Goal: Task Accomplishment & Management: Complete application form

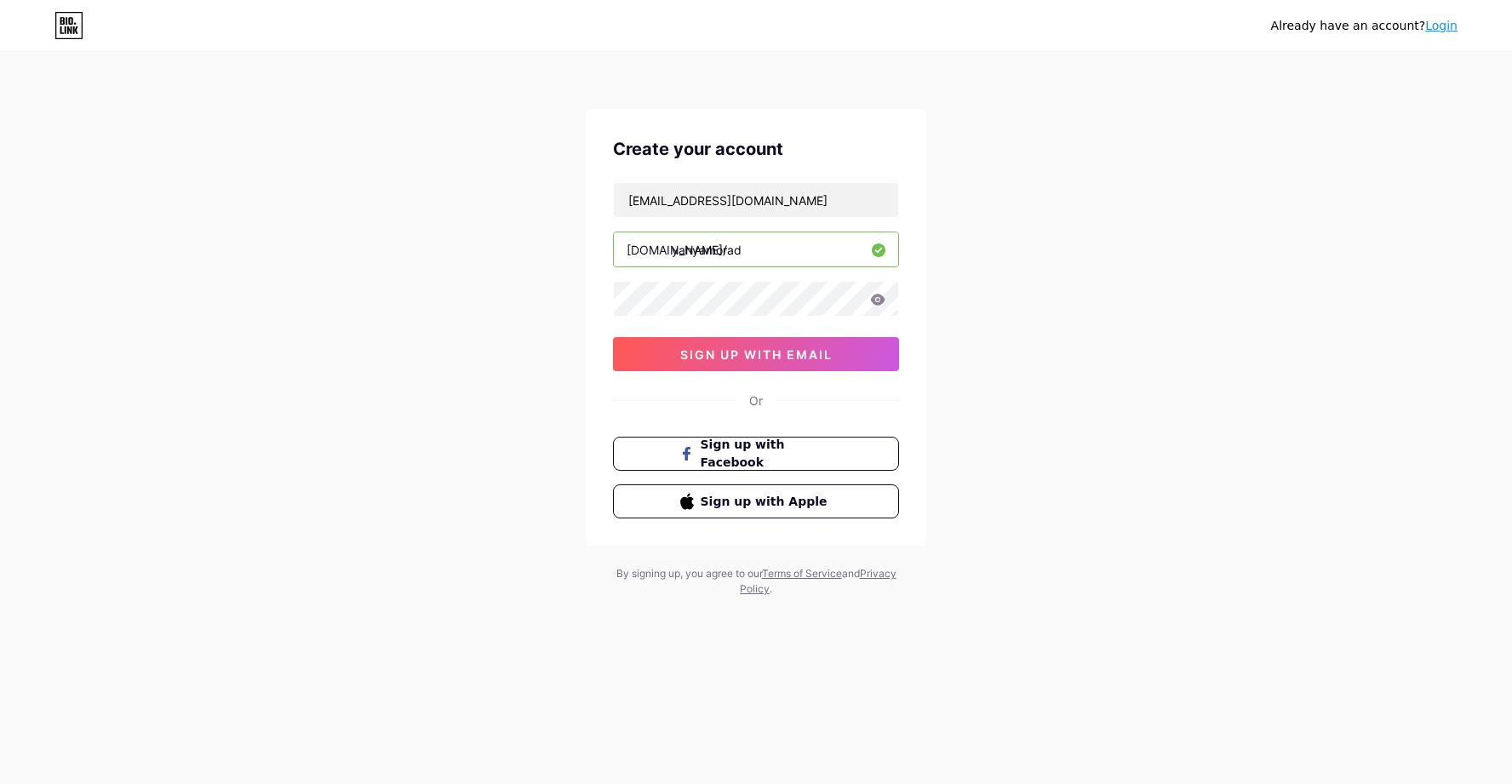
type input "[EMAIL_ADDRESS][DOMAIN_NAME]"
click at [724, 317] on div "[EMAIL_ADDRESS][DOMAIN_NAME] [DOMAIN_NAME]/ yahyamorad 0cAFcWeA41nhH_f4H9x74cZV…" at bounding box center [756, 276] width 286 height 188
click at [790, 360] on span "sign up with email" at bounding box center [756, 354] width 152 height 15
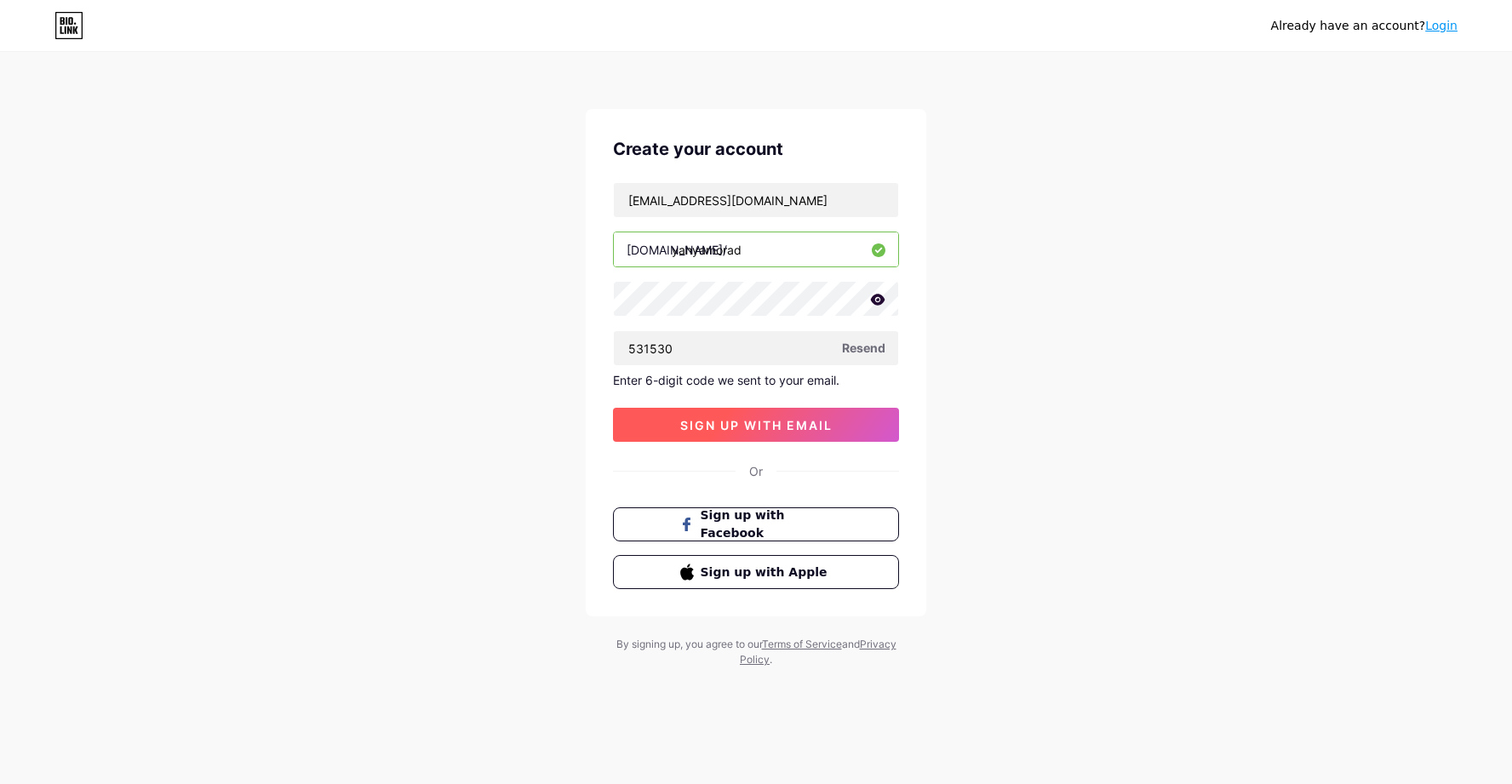
type input "531530"
click at [783, 432] on button "sign up with email" at bounding box center [756, 425] width 286 height 34
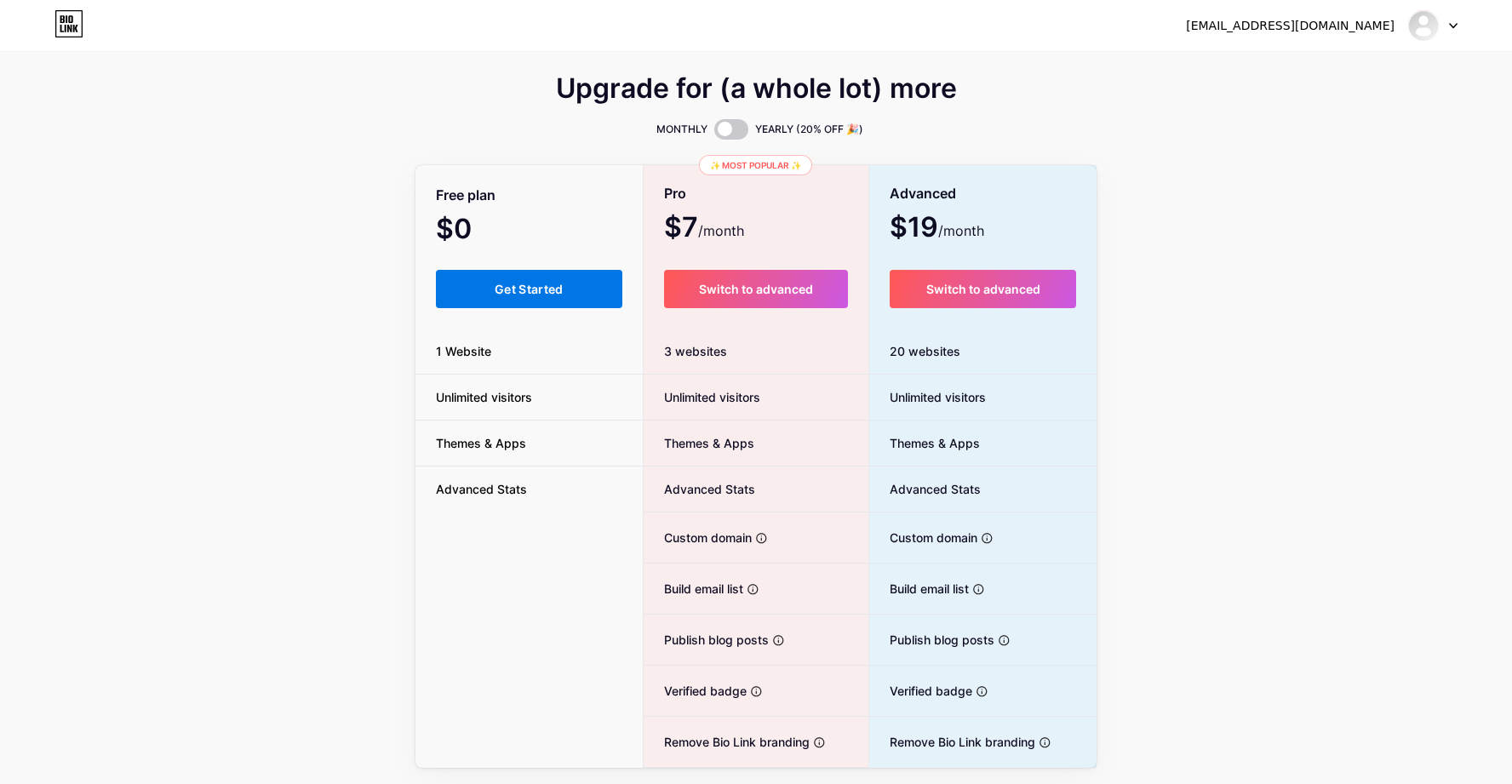
click at [579, 286] on button "Get Started" at bounding box center [529, 288] width 187 height 38
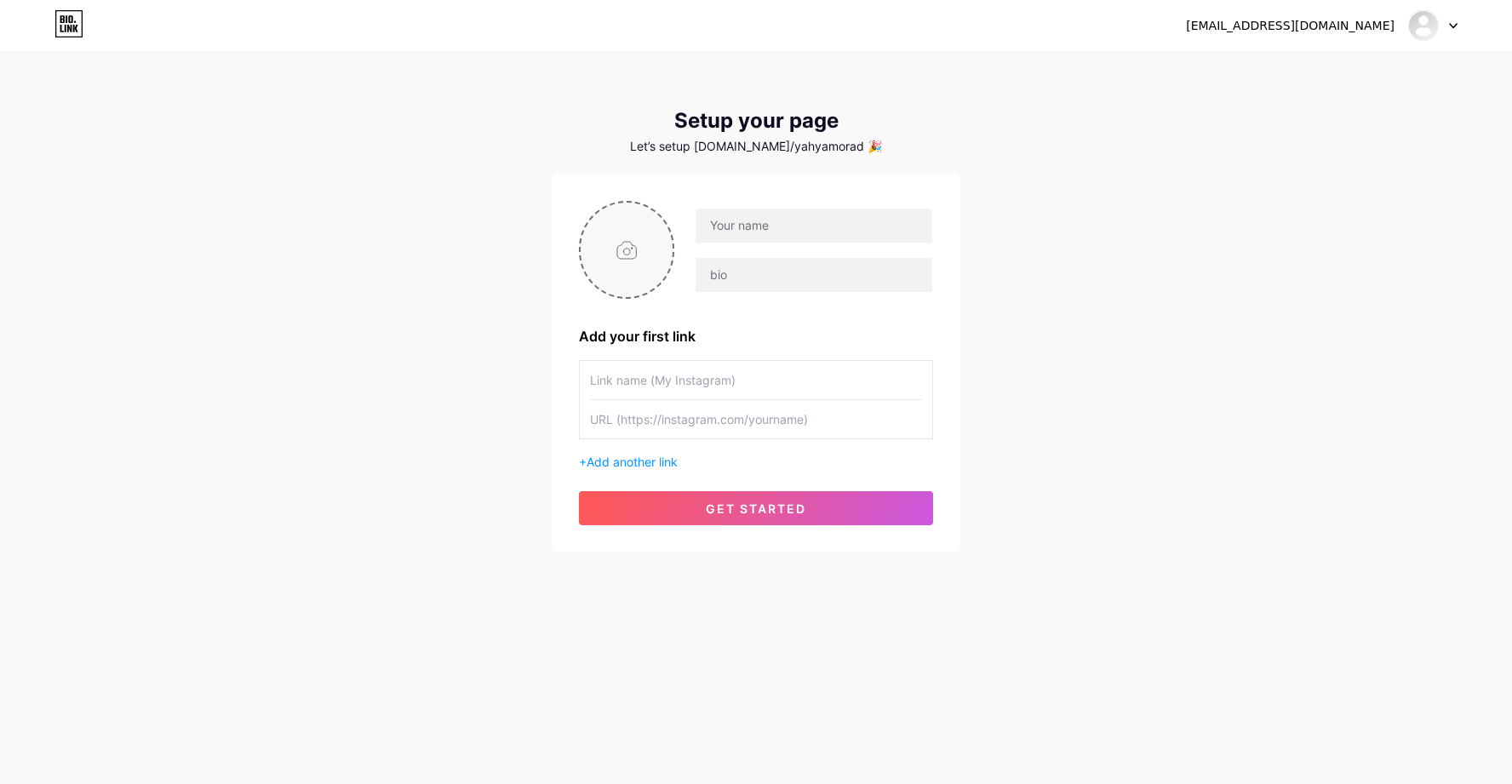
click at [640, 253] on input "file" at bounding box center [626, 250] width 92 height 95
type input "C:\fakepath\524772559_17913256473159696_613322504957869426_n.jpg"
paste input "[URL][DOMAIN_NAME]"
paste input "Agency"
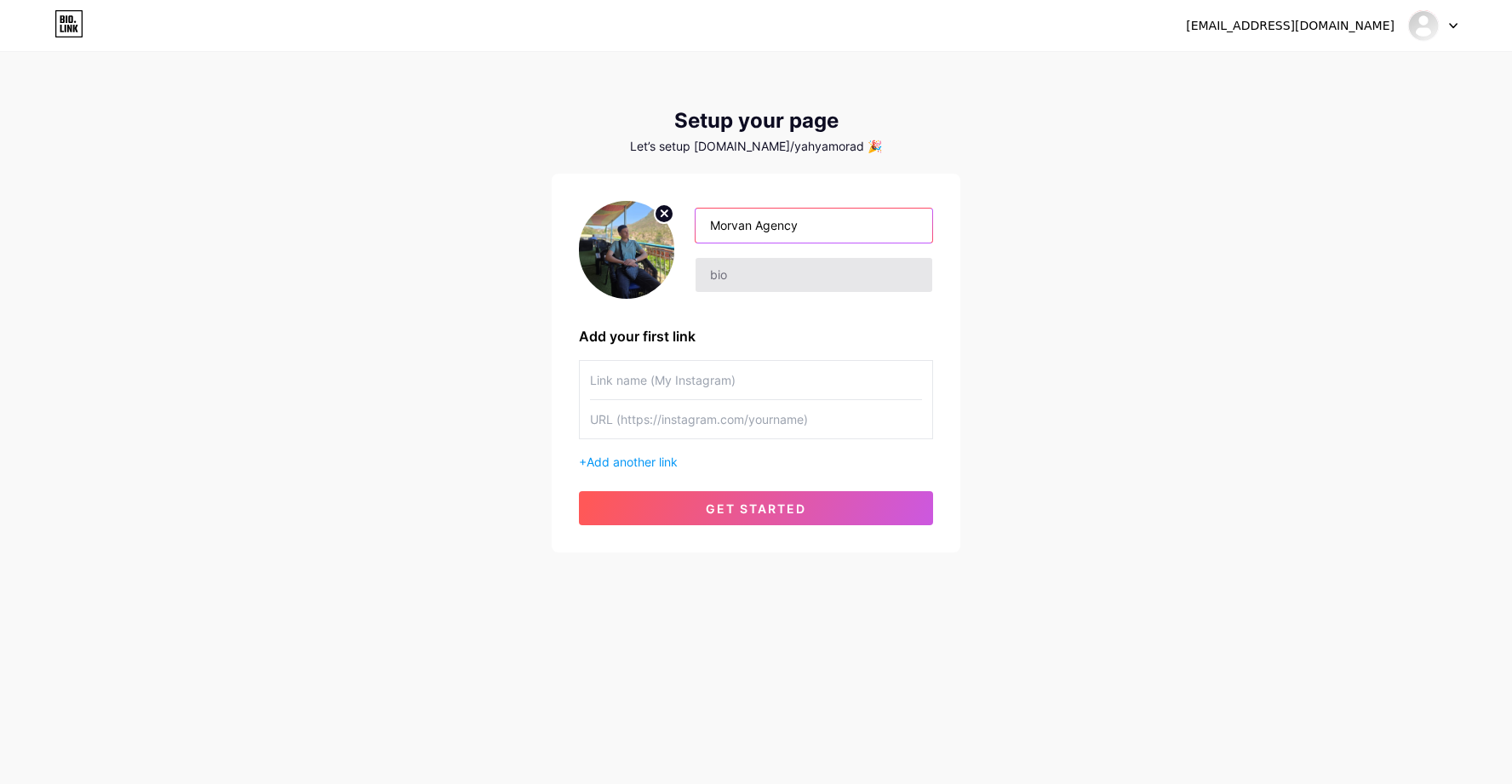
type input "Morvan Agency"
click at [723, 265] on input "text" at bounding box center [814, 275] width 237 height 34
paste input "A Professional Designer Graphics"
type input "A Professional Designer Graphics"
drag, startPoint x: 753, startPoint y: 226, endPoint x: 734, endPoint y: 228, distance: 19.1
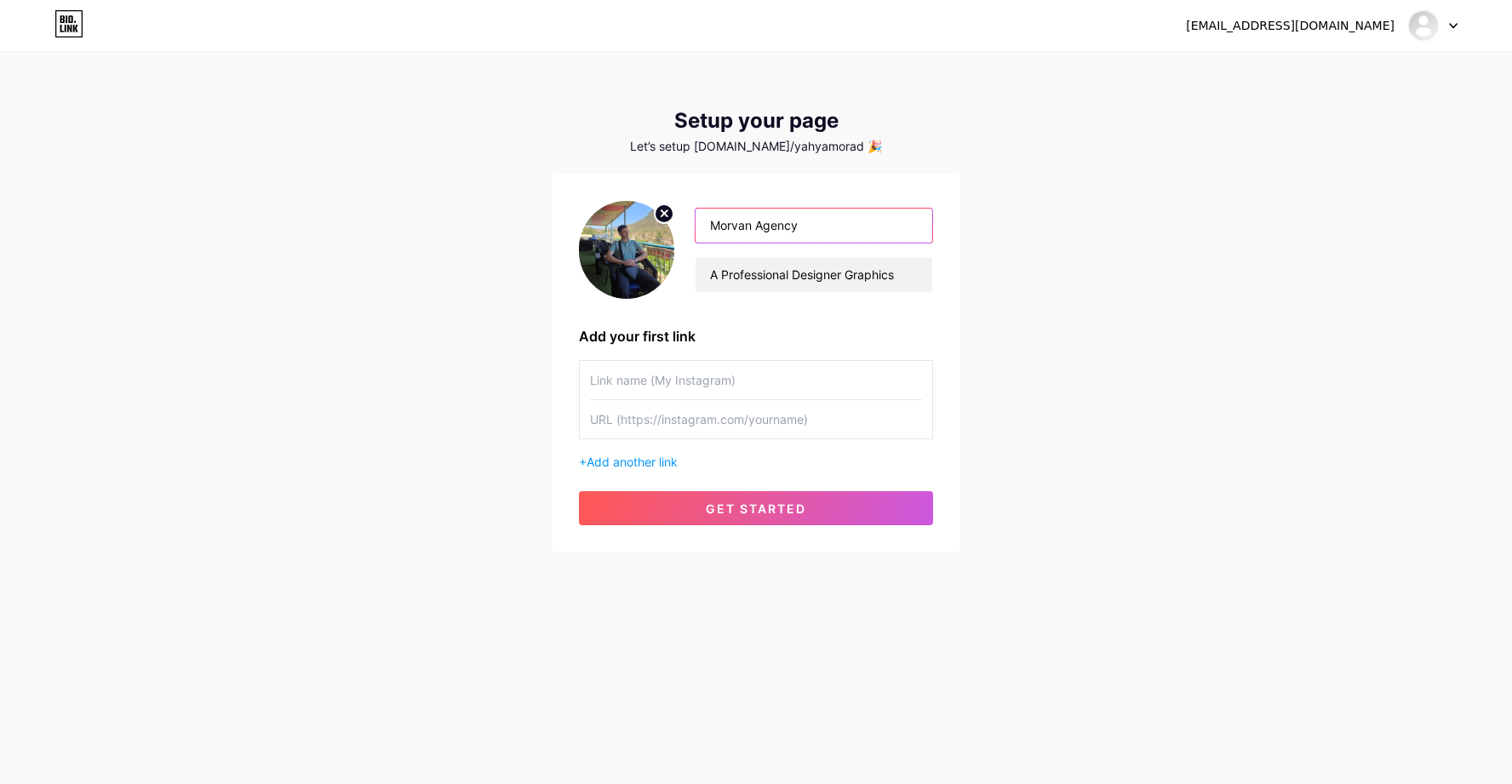
click at [734, 228] on input "Morvan Agency" at bounding box center [814, 225] width 237 height 34
click at [1044, 271] on div "[EMAIL_ADDRESS][DOMAIN_NAME] Dashboard Logout Setup your page Let’s setup [DOMA…" at bounding box center [756, 303] width 1512 height 607
click at [865, 225] on input "Morvan Agency" at bounding box center [814, 225] width 237 height 34
type input "Morvan Agency"
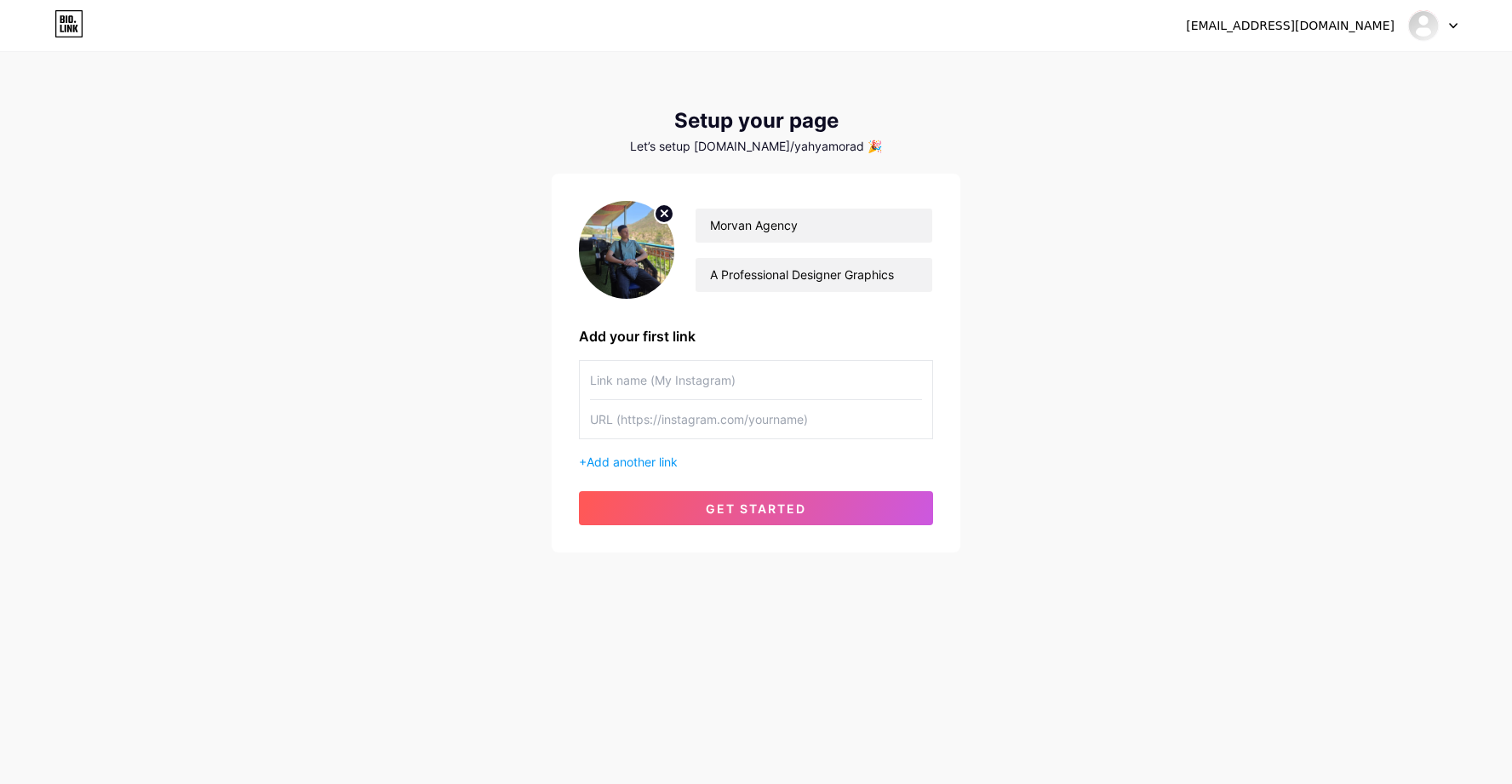
click at [781, 433] on input "text" at bounding box center [756, 419] width 332 height 38
click at [734, 521] on button "get started" at bounding box center [755, 508] width 354 height 34
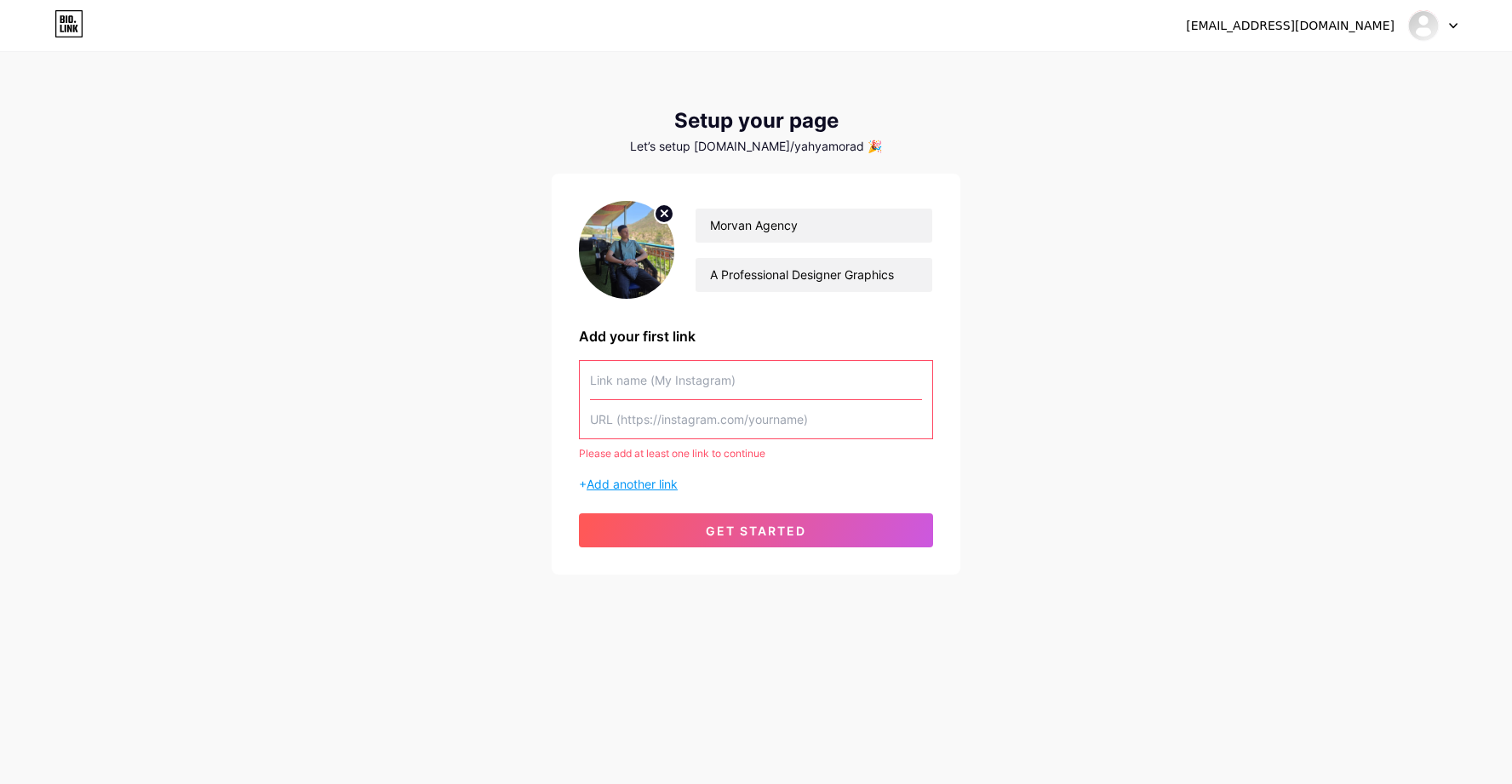
click at [637, 479] on span "Add another link" at bounding box center [632, 484] width 91 height 15
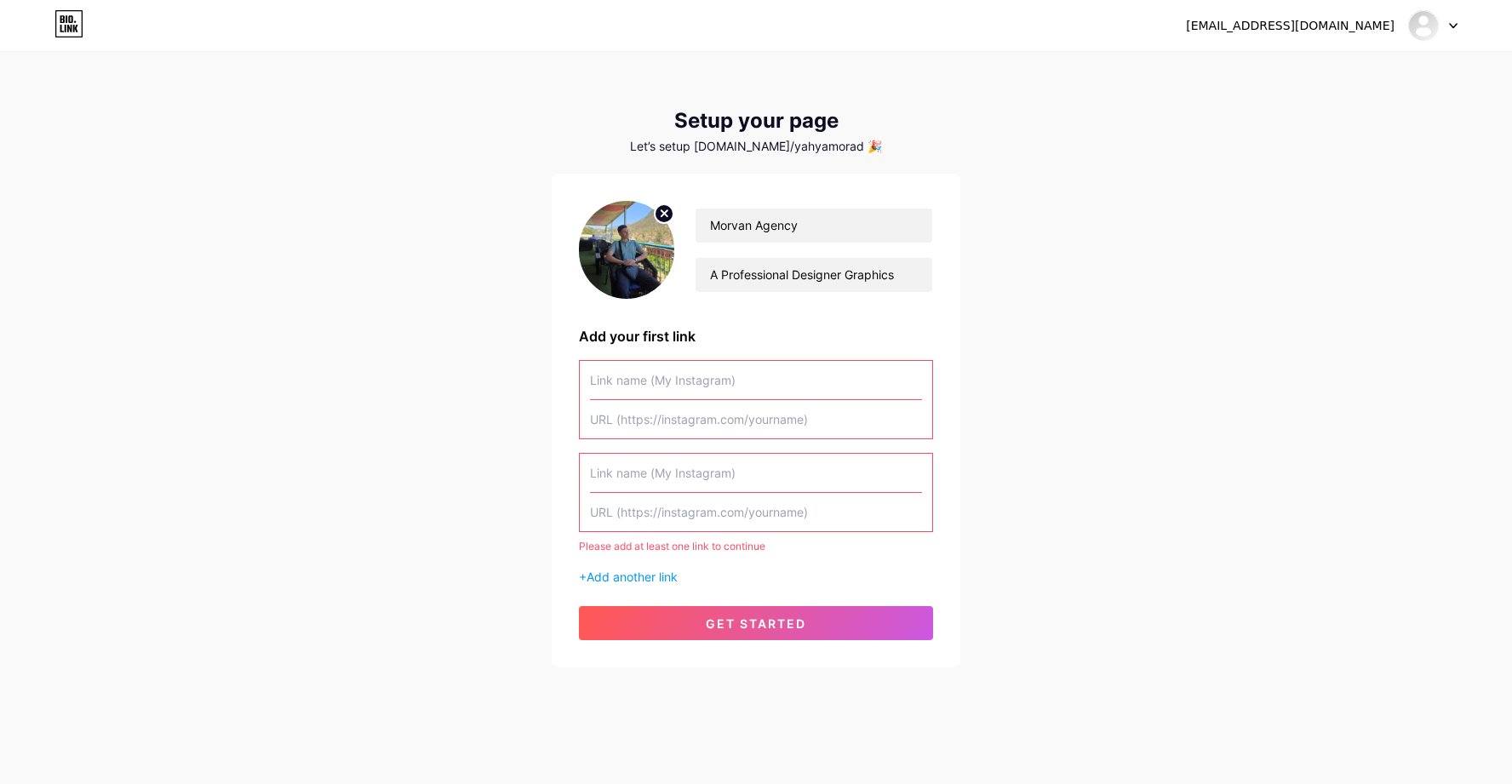
click at [753, 391] on input "text" at bounding box center [756, 380] width 332 height 38
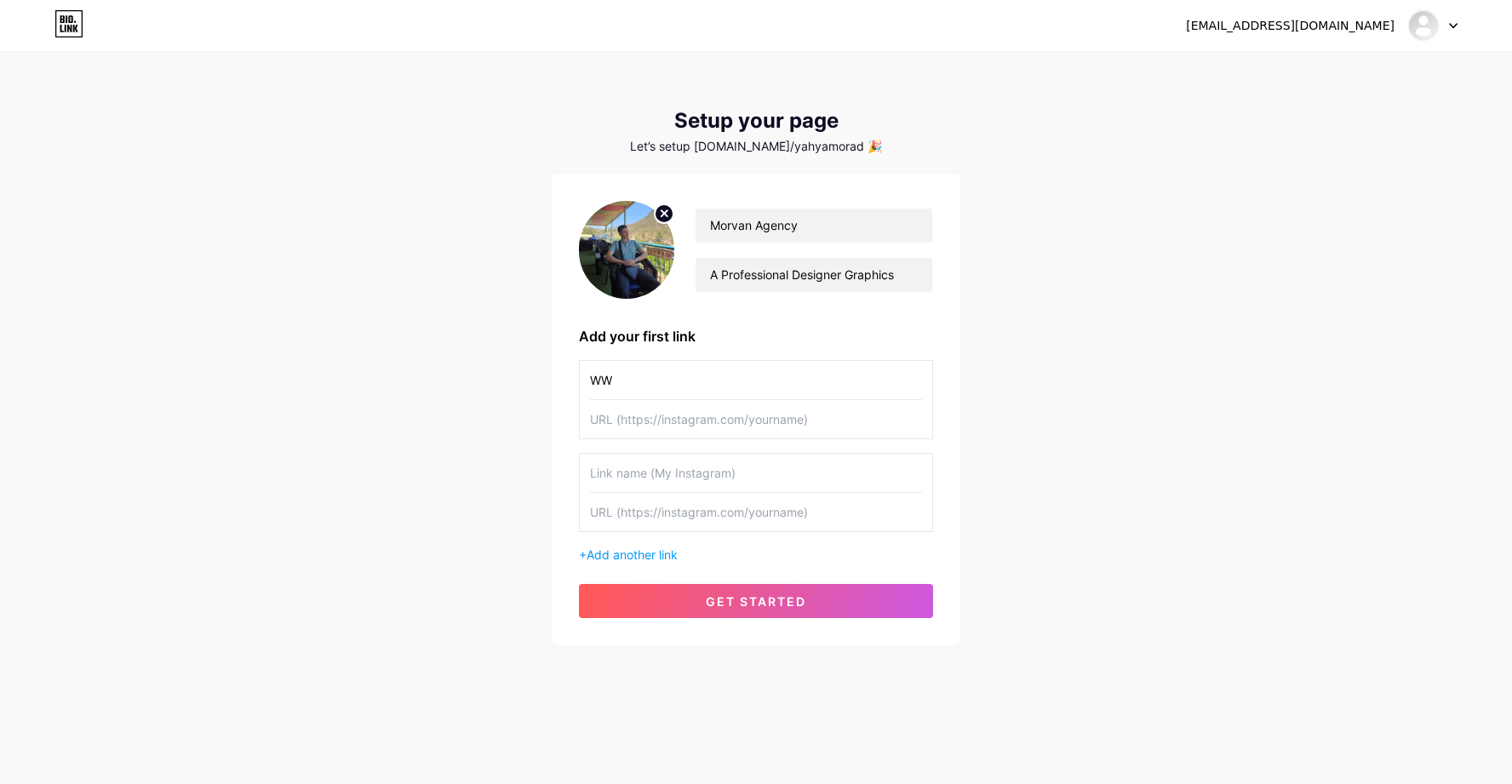
type input "W"
click at [748, 382] on input "[DOMAIN_NAME]\mora_ad21" at bounding box center [756, 380] width 332 height 38
type input "[DOMAIN_NAME]\mora_ad21"
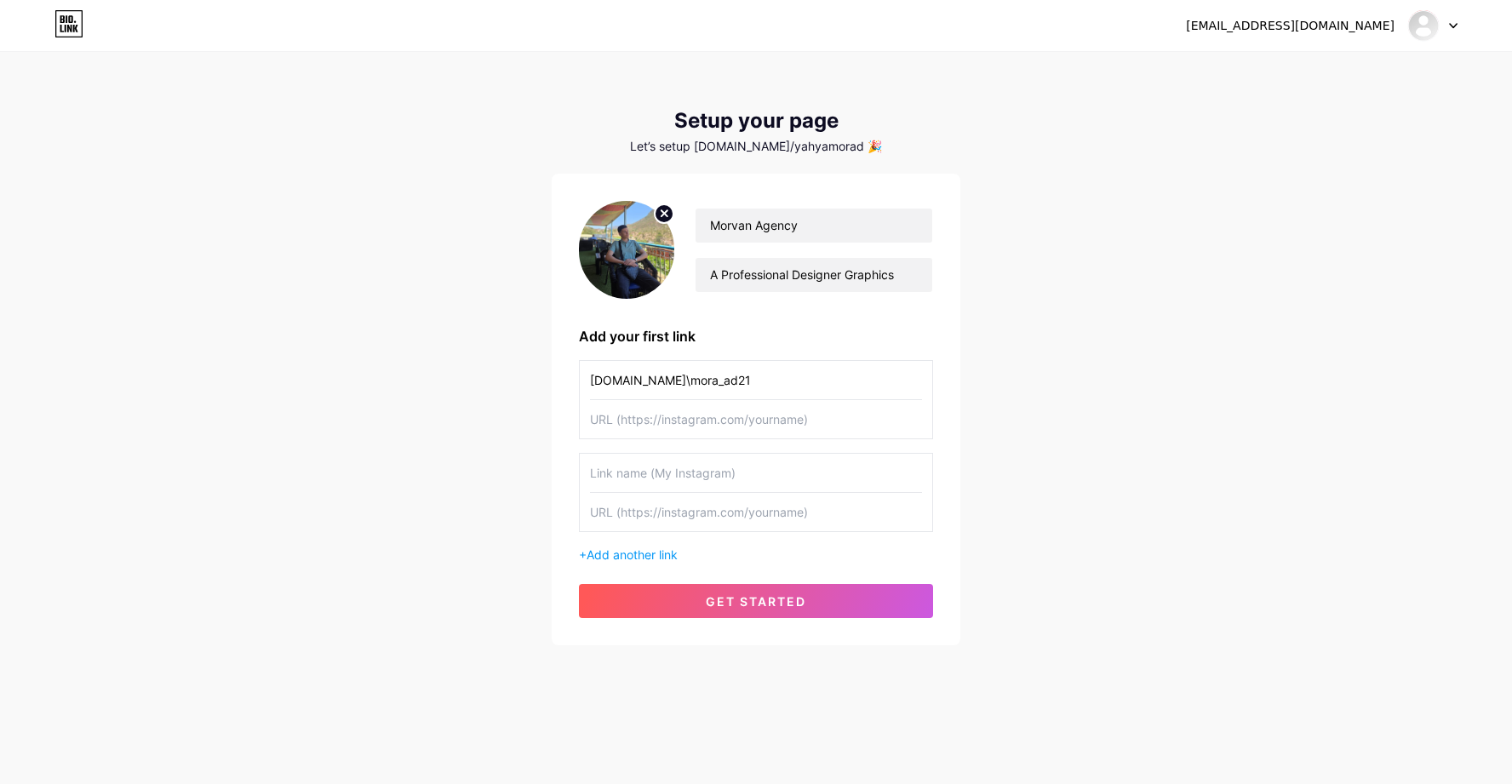
click at [745, 427] on input "text" at bounding box center [756, 419] width 332 height 38
paste input "[DOMAIN_NAME]\mora_ad21"
type input "[DOMAIN_NAME]\mora_ad21"
click at [746, 384] on input "[DOMAIN_NAME]\mora_ad21" at bounding box center [756, 380] width 332 height 38
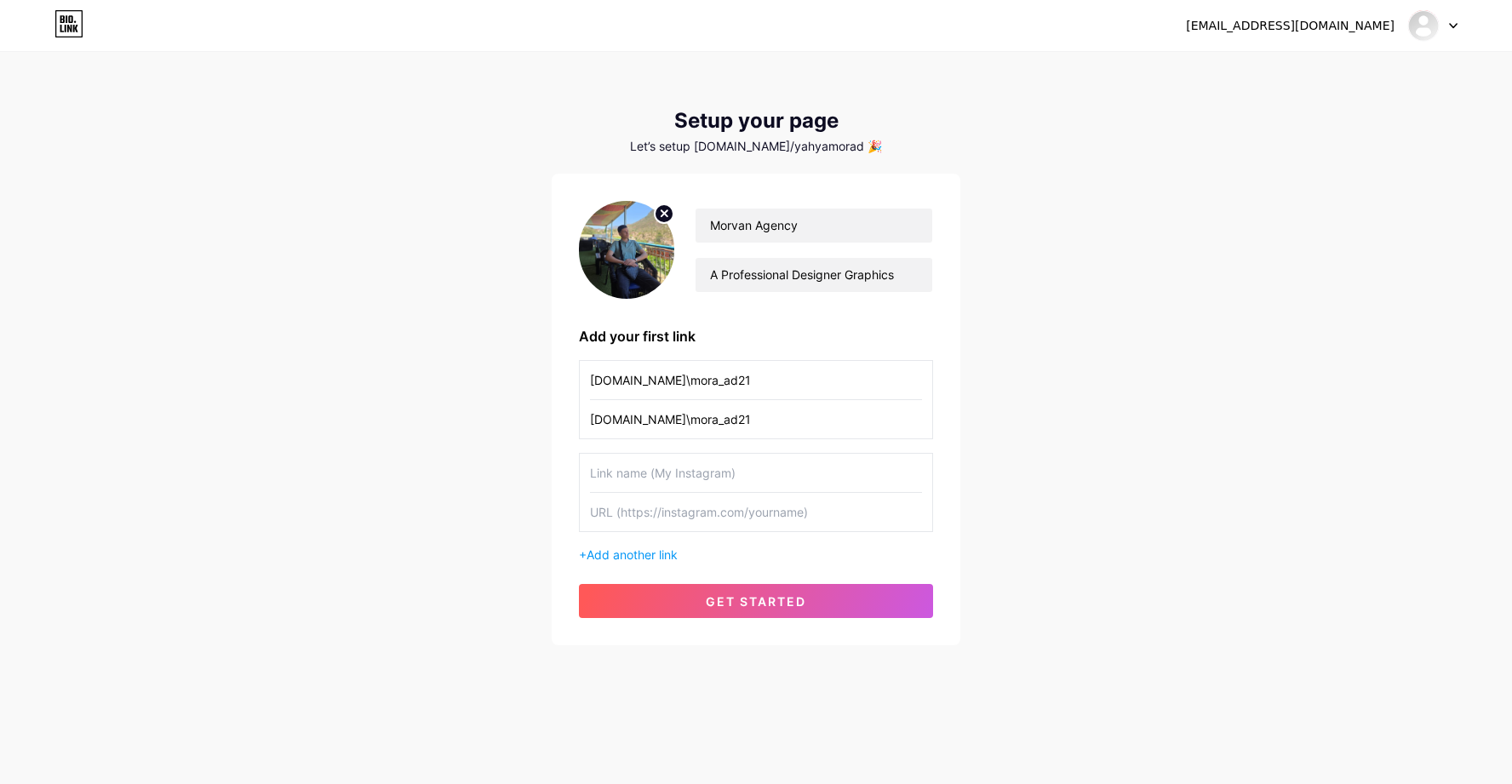
click at [746, 384] on input "[DOMAIN_NAME]\mora_ad21" at bounding box center [756, 380] width 332 height 38
type input "Instagram"
type input "Upwork"
click at [670, 512] on input "text" at bounding box center [756, 511] width 332 height 38
paste input "[URL][DOMAIN_NAME]"
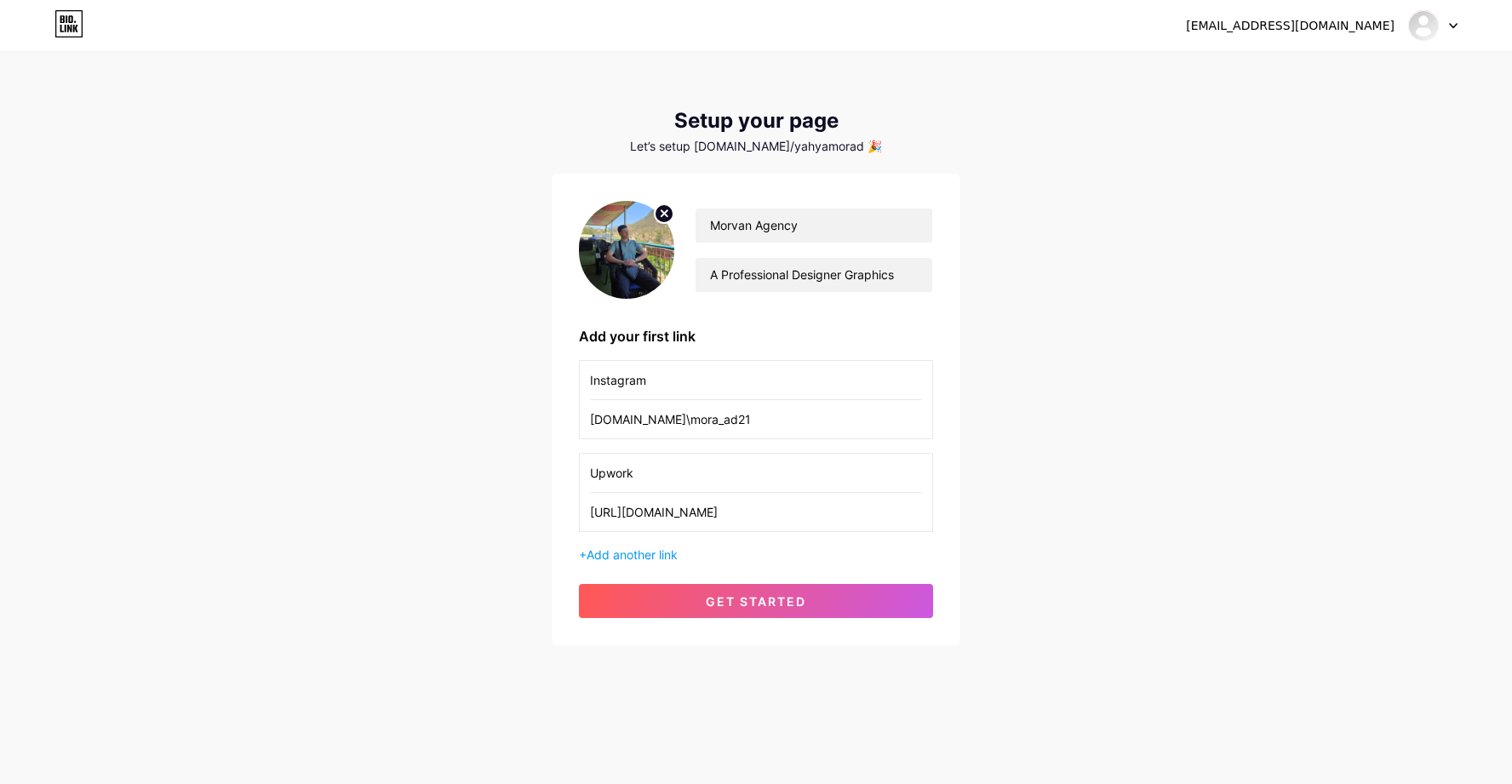
type input "[URL][DOMAIN_NAME]"
click at [604, 478] on input "Upwork" at bounding box center [756, 472] width 332 height 38
click at [719, 461] on input "UPwork" at bounding box center [756, 472] width 332 height 38
click at [602, 479] on input "UPwork" at bounding box center [756, 472] width 332 height 38
type input "Upwork"
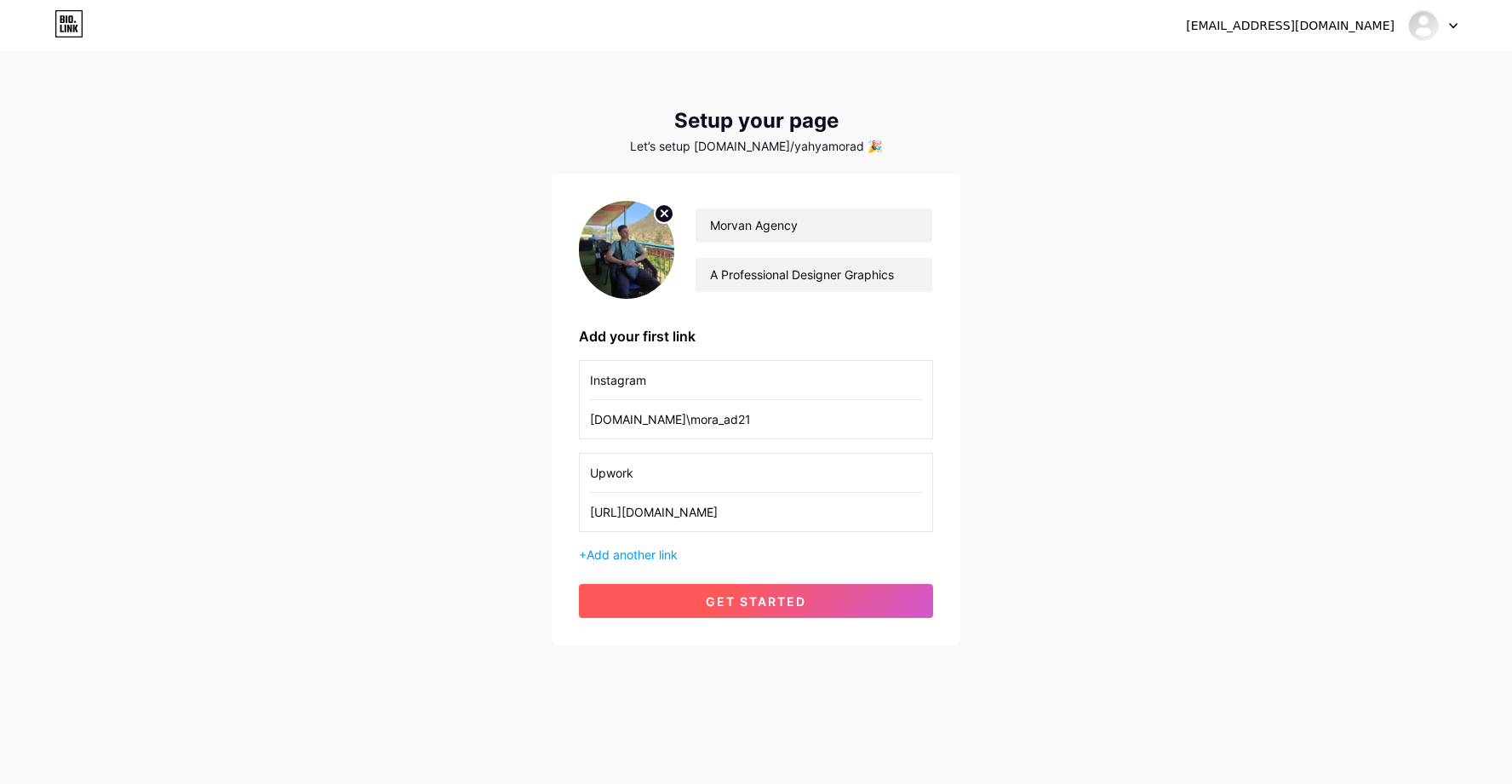
click at [745, 600] on span "get started" at bounding box center [756, 601] width 101 height 15
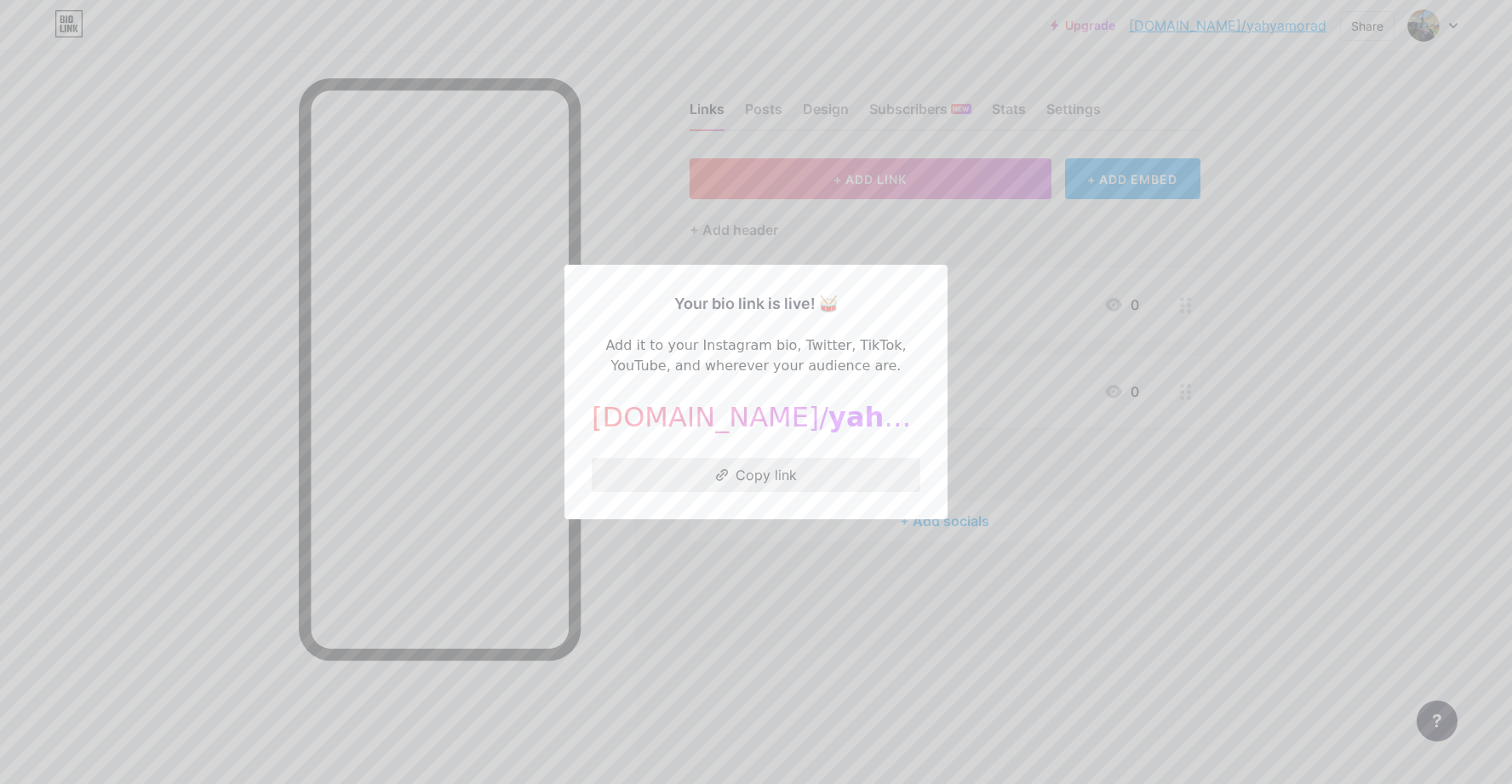
click at [809, 476] on button "Copy link" at bounding box center [756, 475] width 329 height 34
click at [1432, 319] on div at bounding box center [756, 392] width 1512 height 784
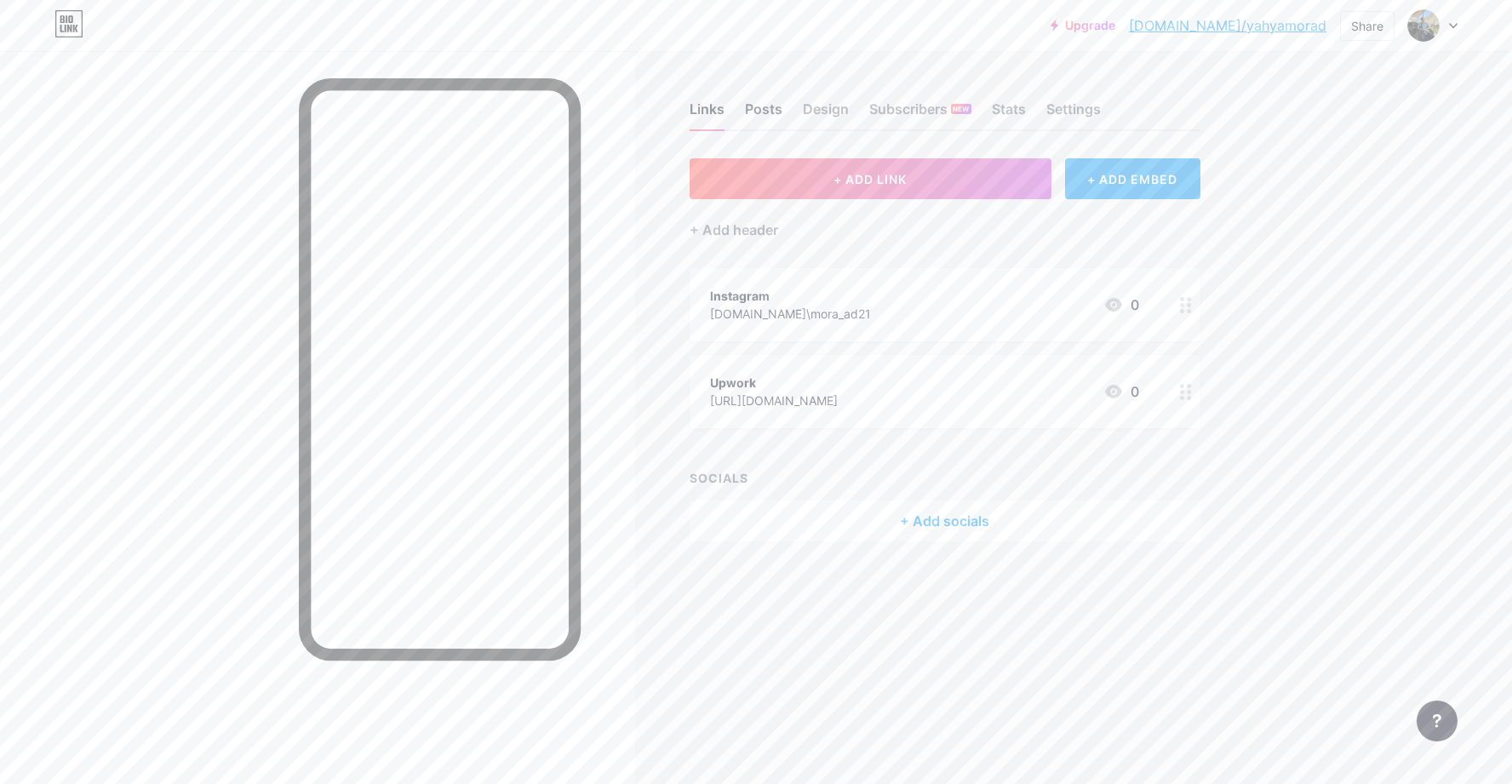
click at [768, 113] on div "Posts" at bounding box center [764, 114] width 38 height 31
